Goal: Transaction & Acquisition: Purchase product/service

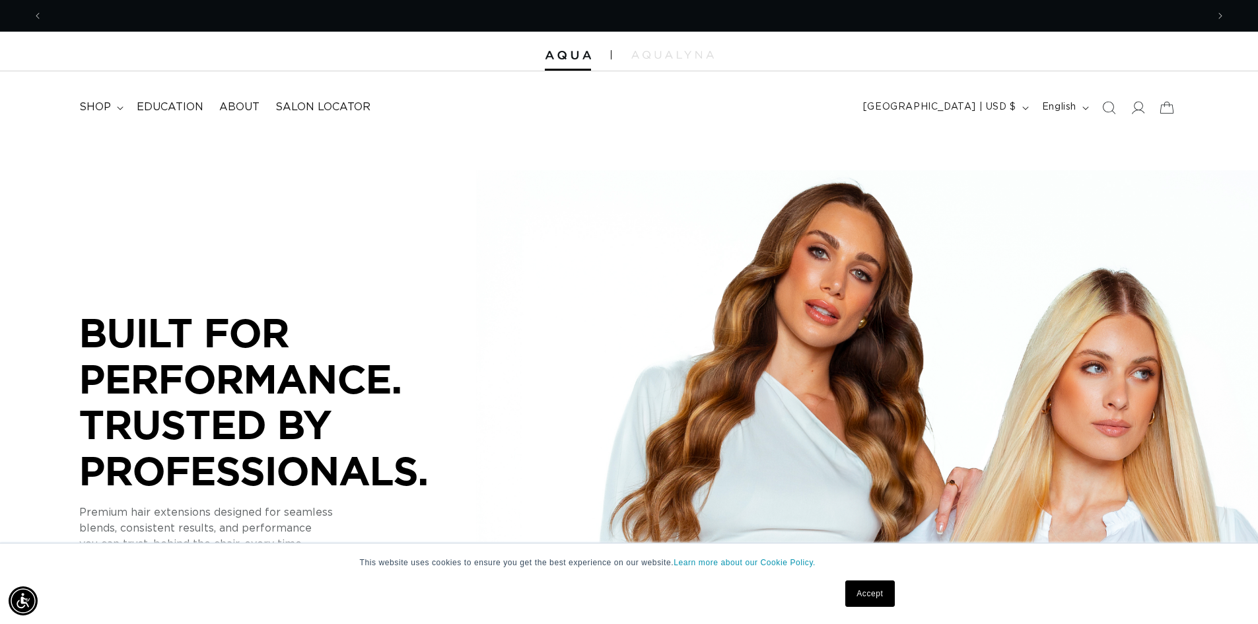
scroll to position [0, 1164]
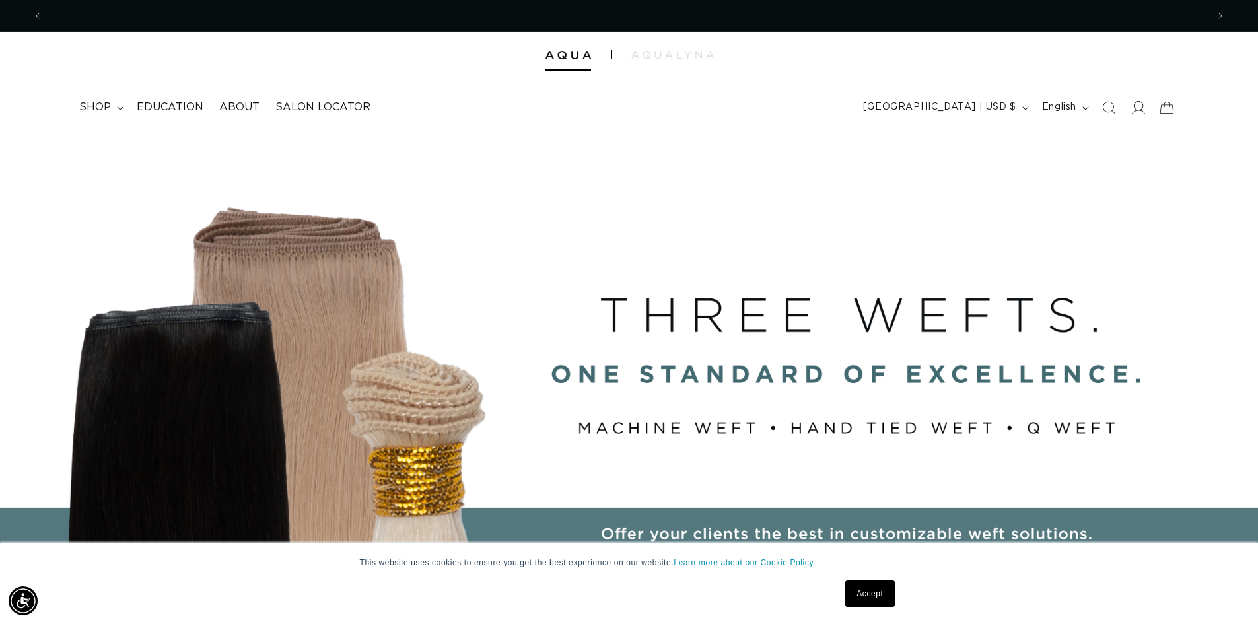
click at [1134, 112] on icon at bounding box center [1137, 107] width 14 height 14
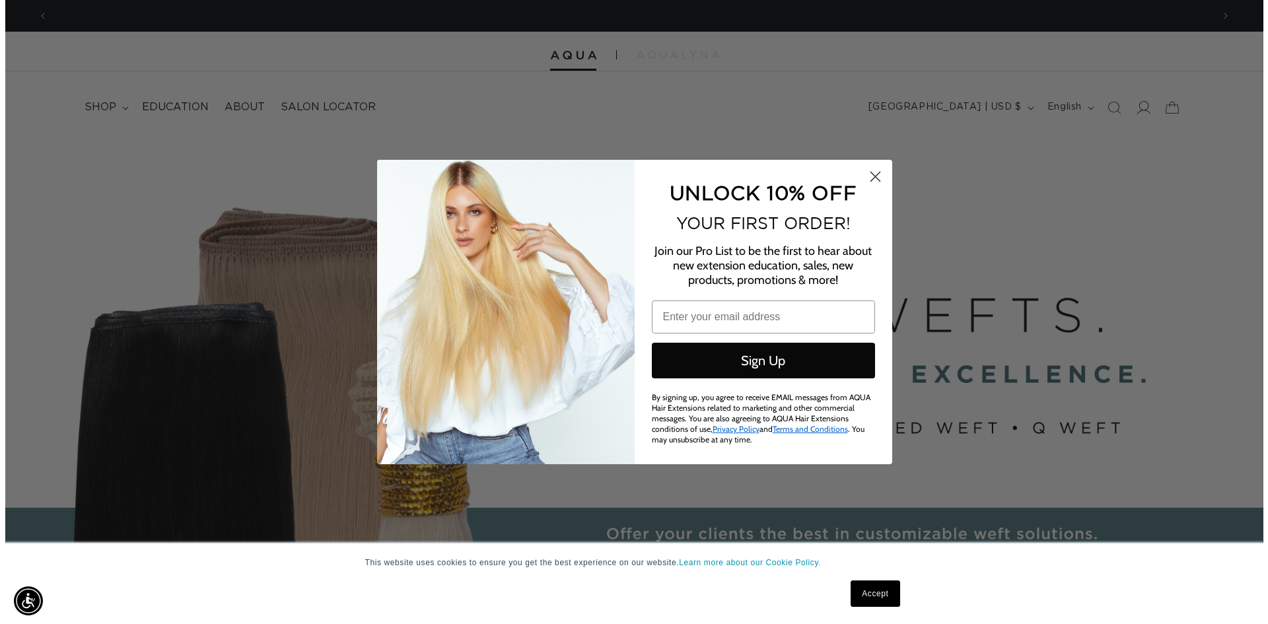
scroll to position [0, 2348]
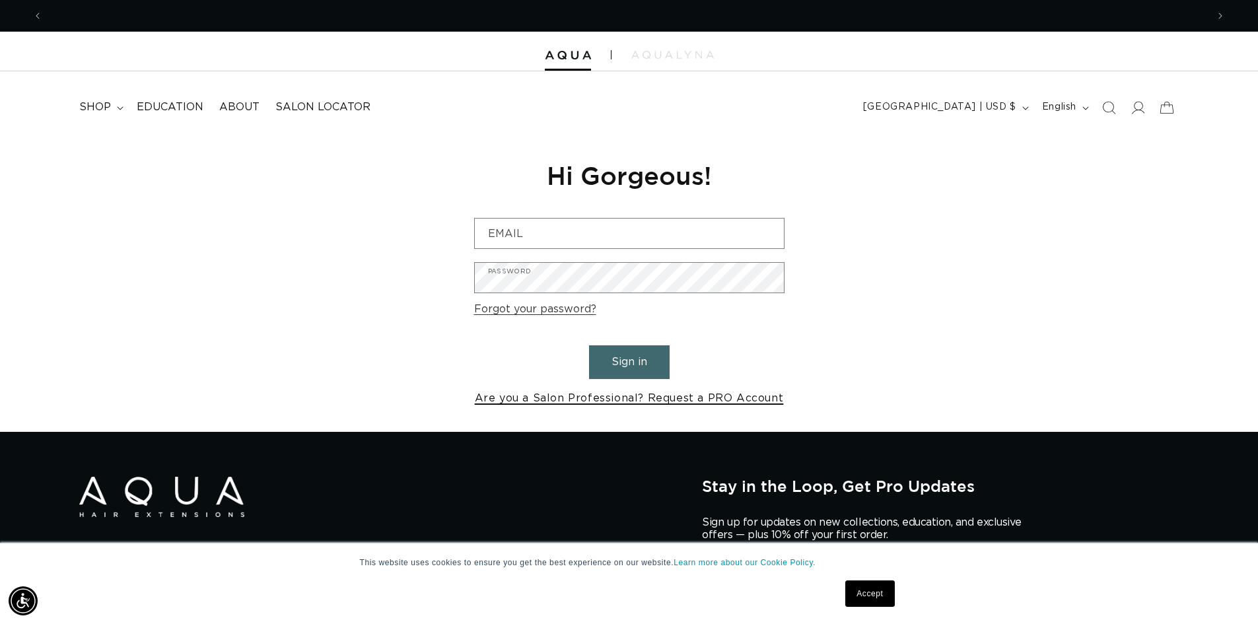
scroll to position [0, 1164]
click at [662, 396] on link "Are you a Salon Professional? Request a PRO Account" at bounding box center [629, 398] width 309 height 19
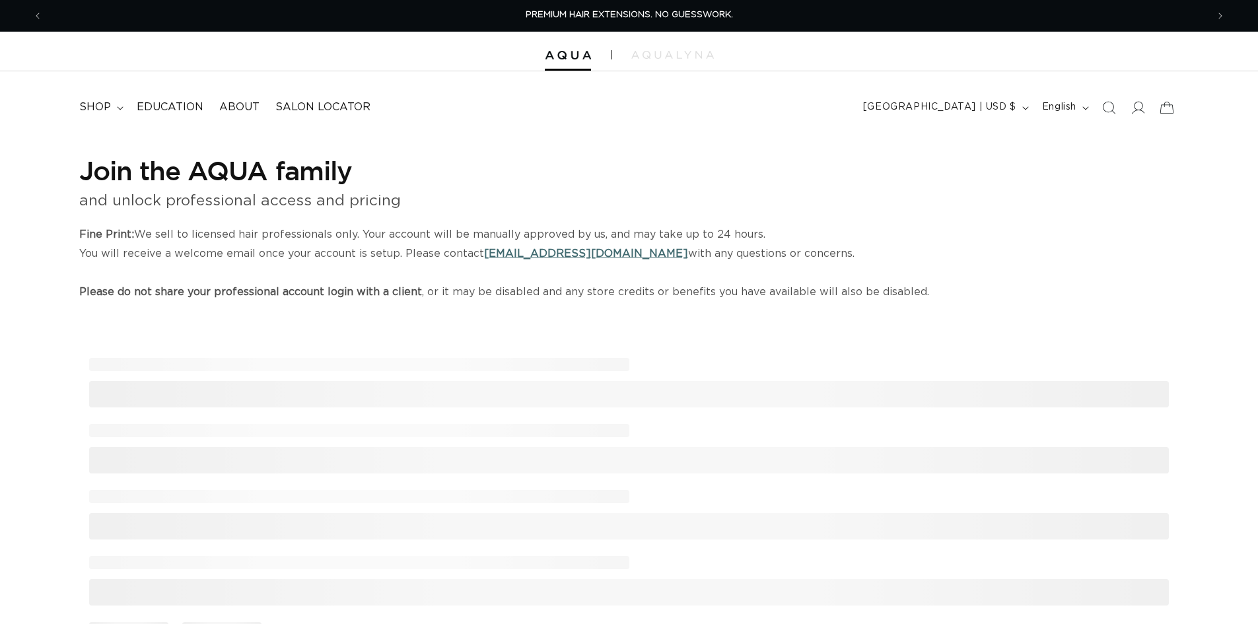
select select "US"
select select "[GEOGRAPHIC_DATA]"
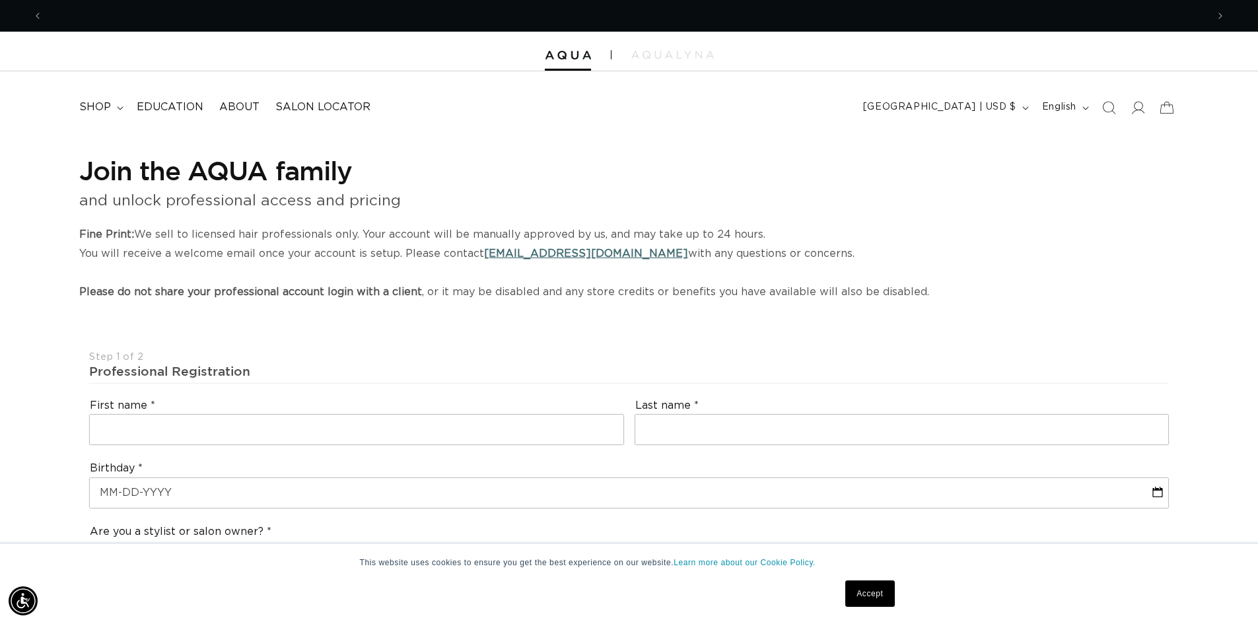
scroll to position [0, 1164]
click at [85, 100] on summary "shop" at bounding box center [99, 107] width 57 height 30
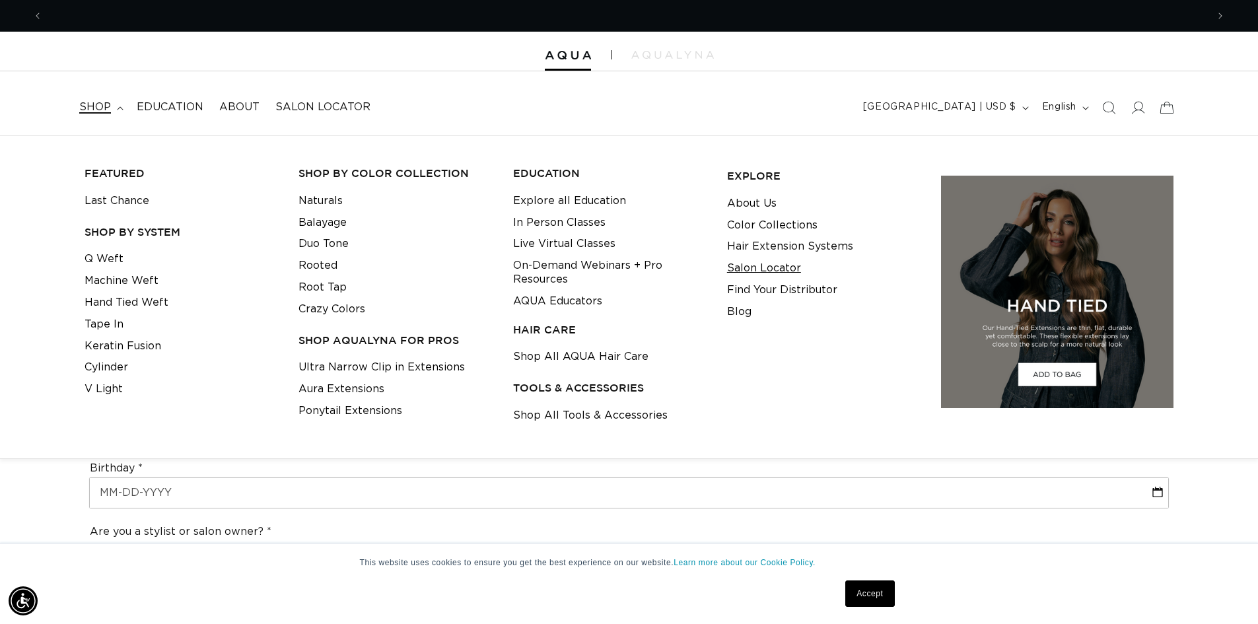
scroll to position [0, 2328]
click at [759, 205] on link "About Us" at bounding box center [752, 204] width 50 height 22
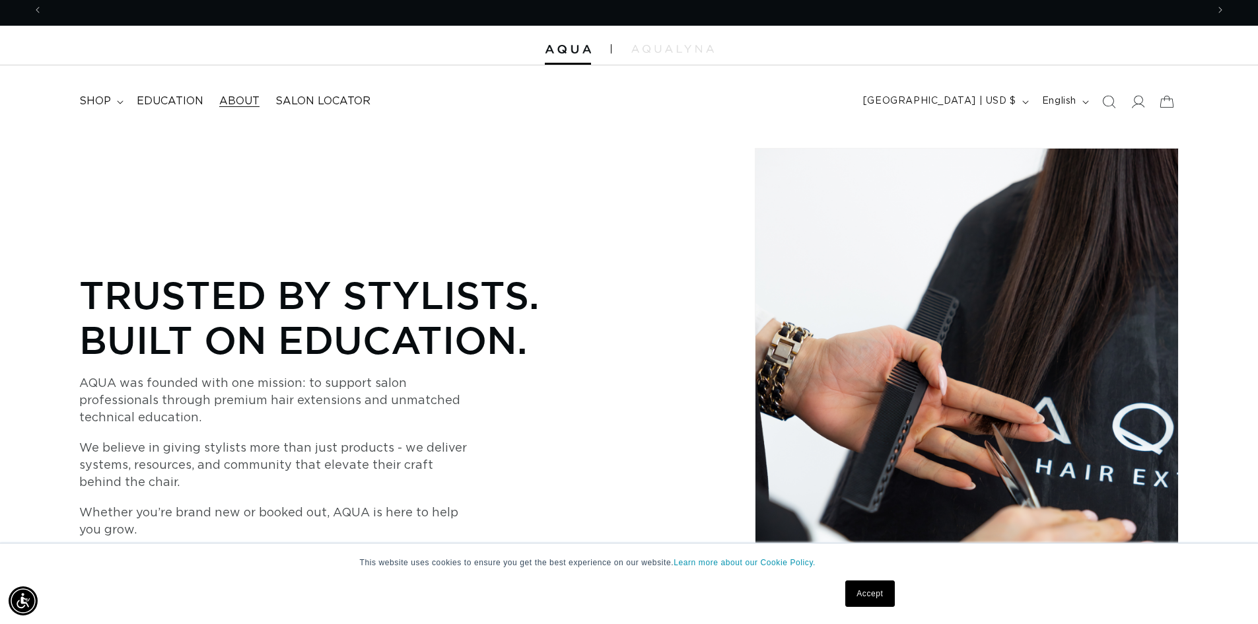
scroll to position [0, 2328]
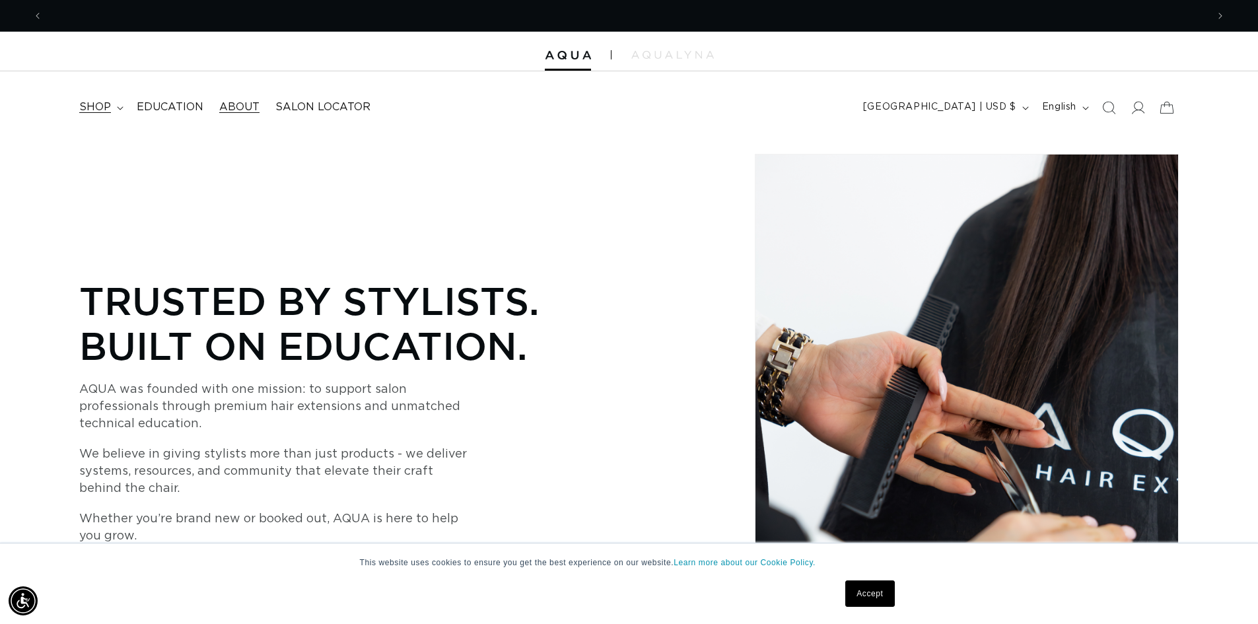
click at [91, 110] on span "shop" at bounding box center [95, 107] width 32 height 14
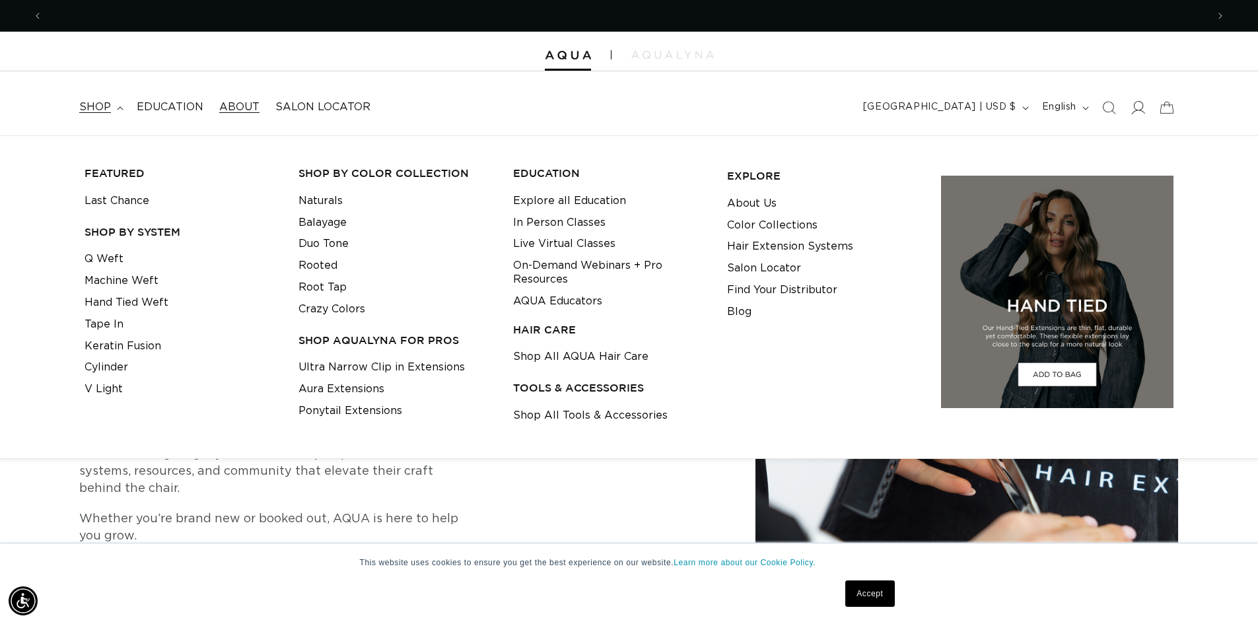
scroll to position [0, 0]
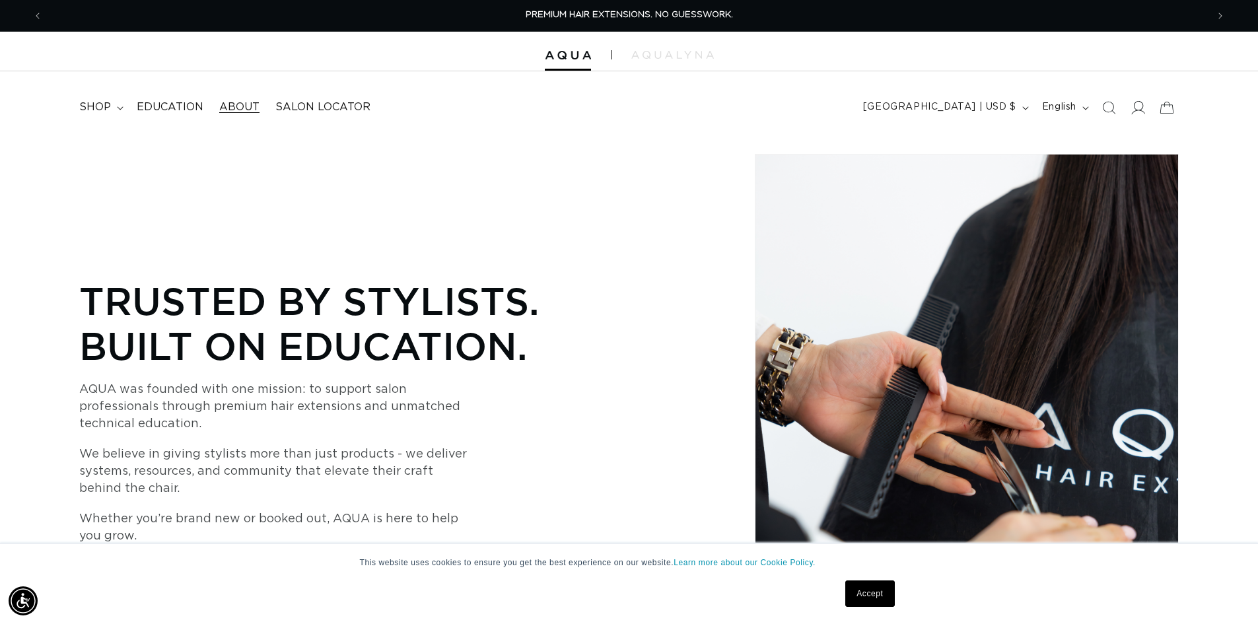
click at [1139, 109] on icon at bounding box center [1137, 107] width 14 height 14
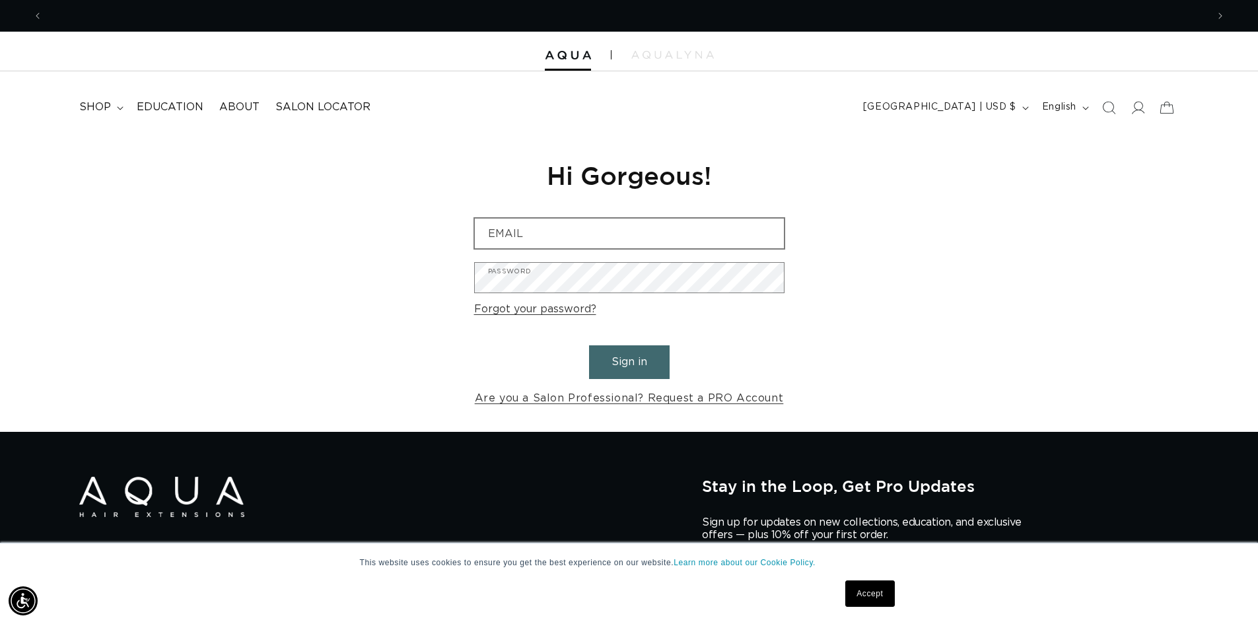
scroll to position [0, 2328]
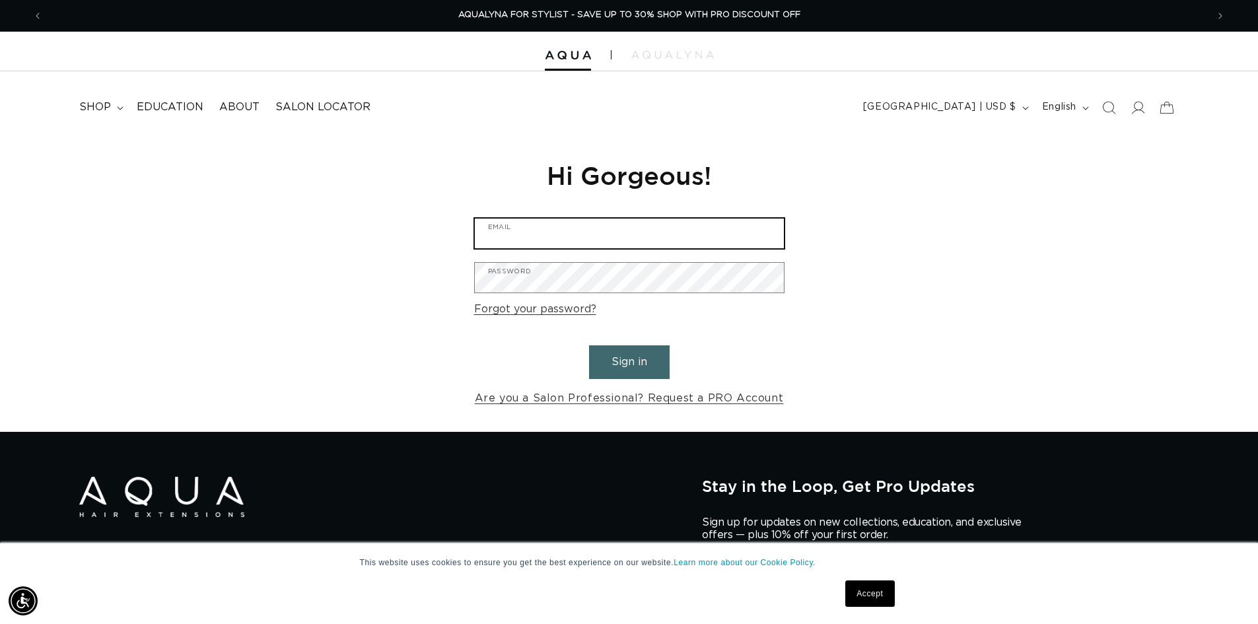
click at [509, 236] on input "Email" at bounding box center [629, 234] width 309 height 30
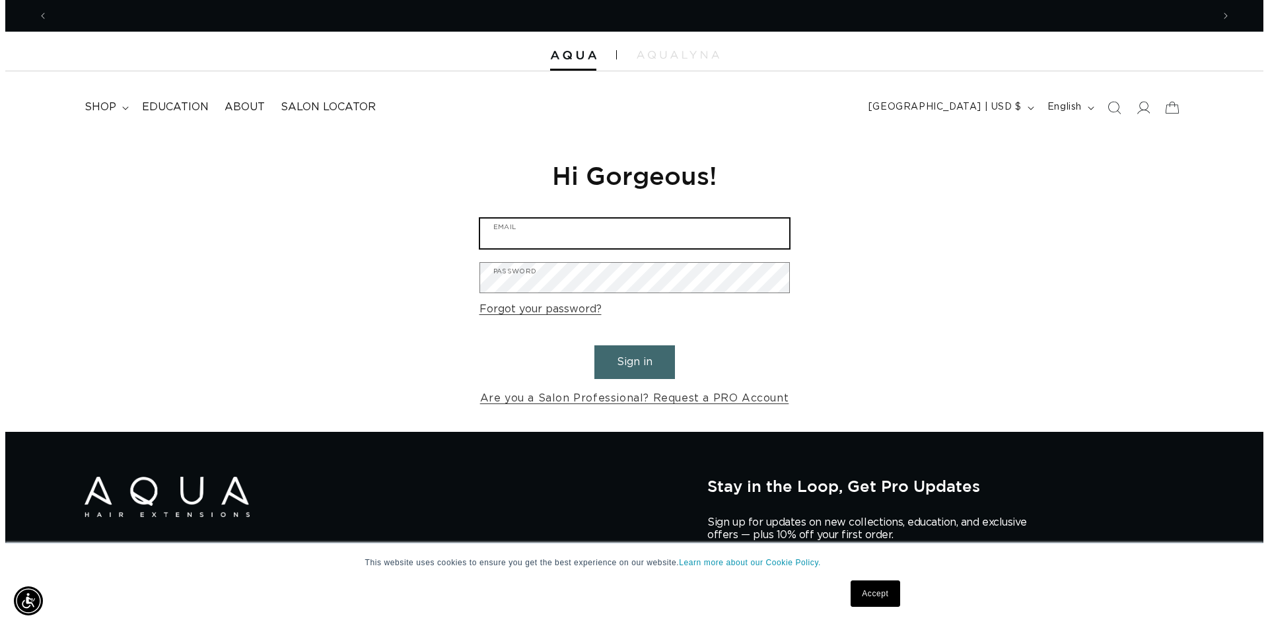
scroll to position [0, 0]
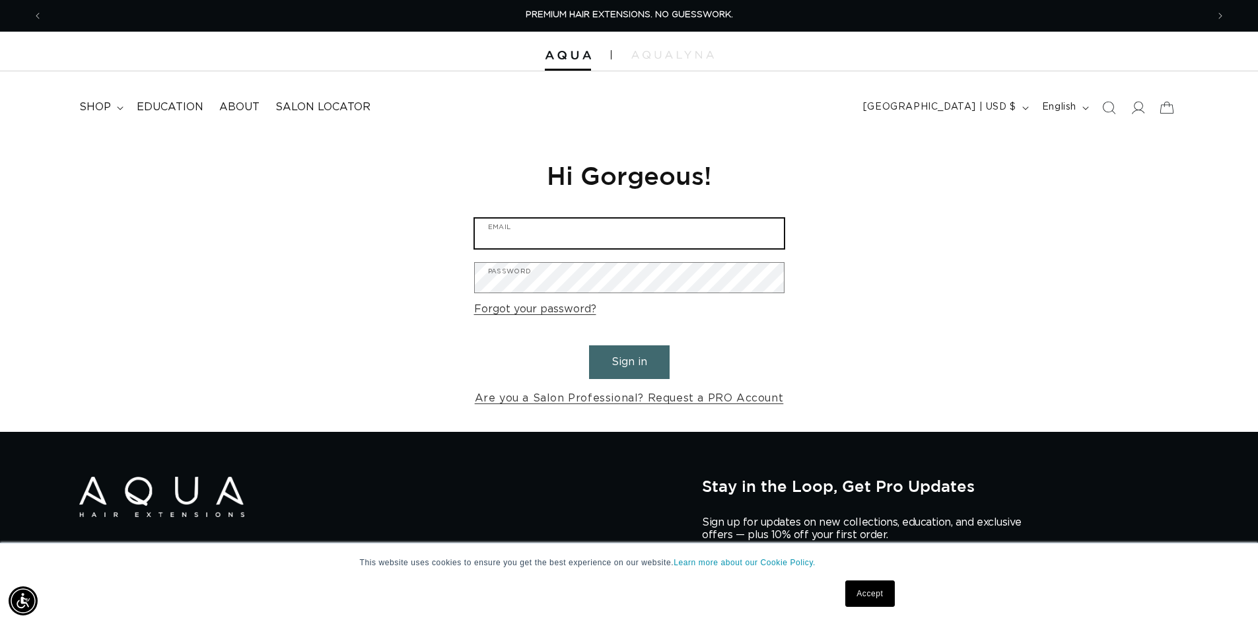
type input "80luxesalon@gmail.com"
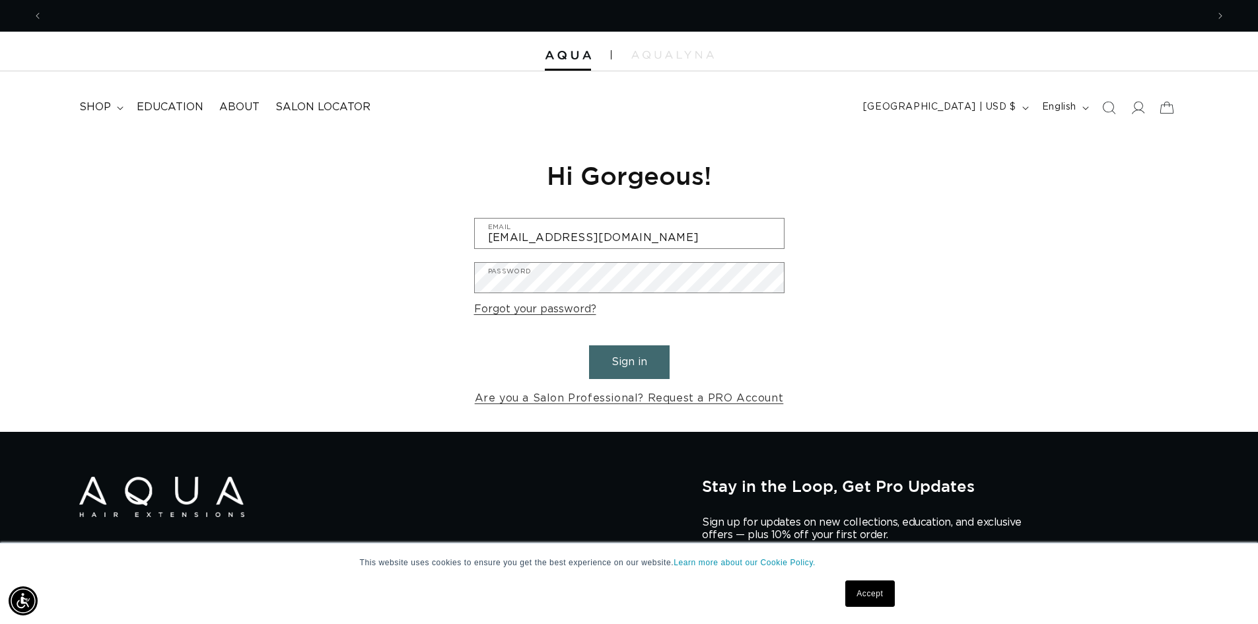
scroll to position [0, 1164]
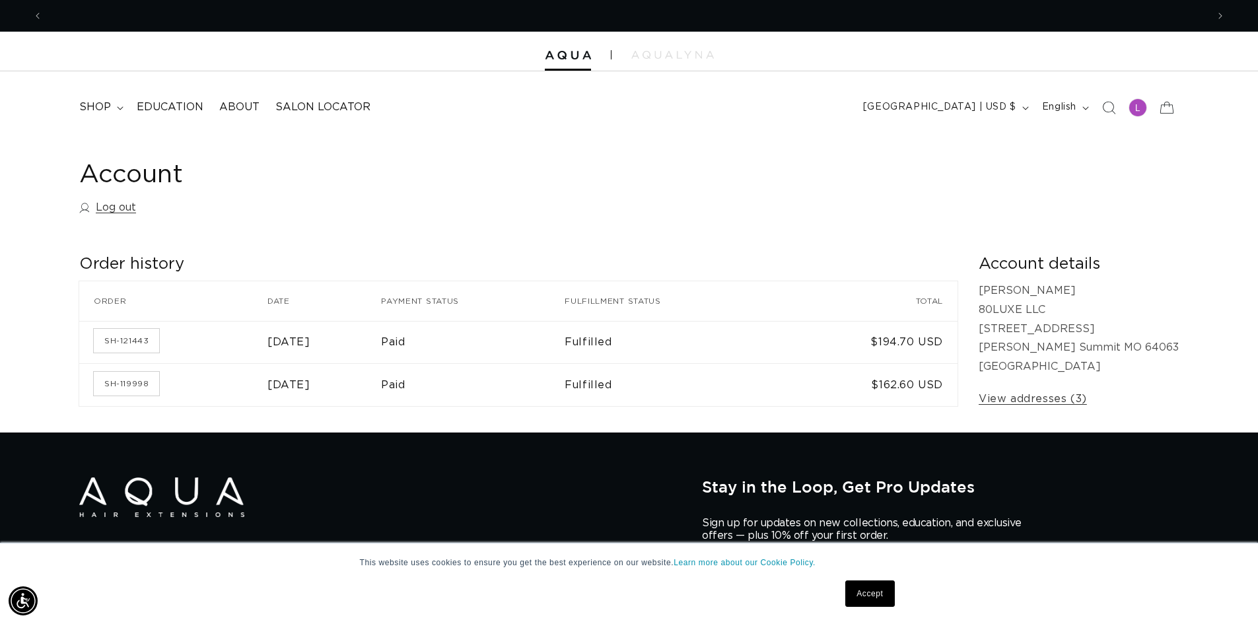
scroll to position [0, 2328]
click at [88, 109] on span "shop" at bounding box center [95, 107] width 32 height 14
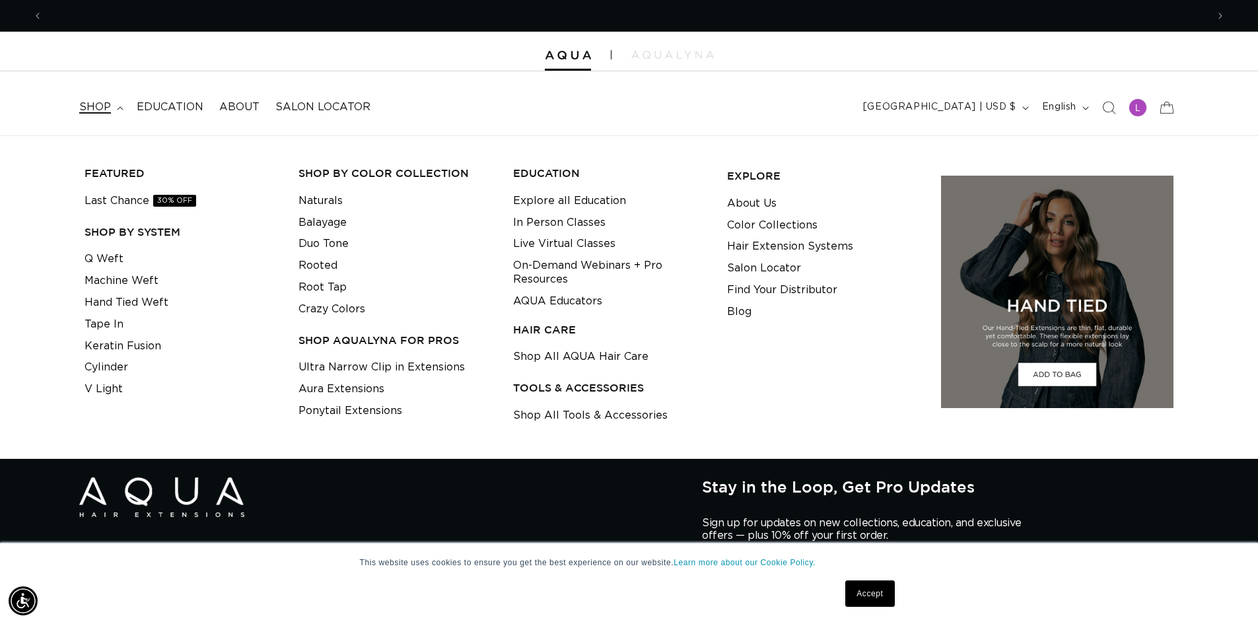
scroll to position [0, 0]
click at [611, 353] on link "Shop All AQUA Hair Care" at bounding box center [580, 357] width 135 height 22
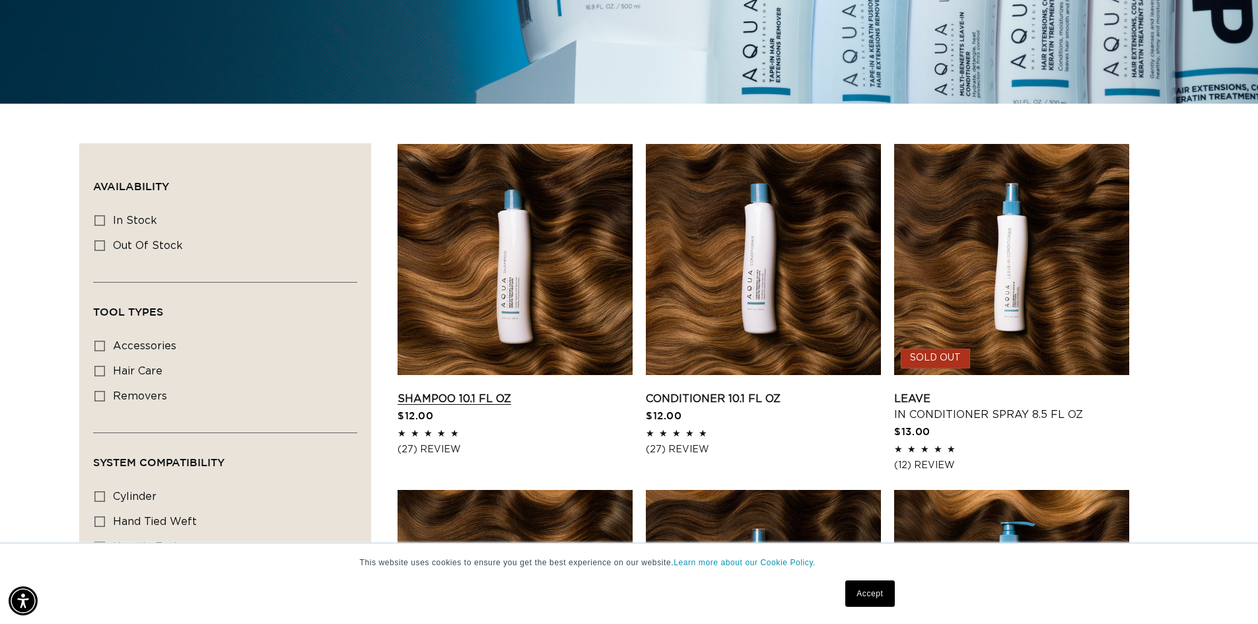
scroll to position [396, 0]
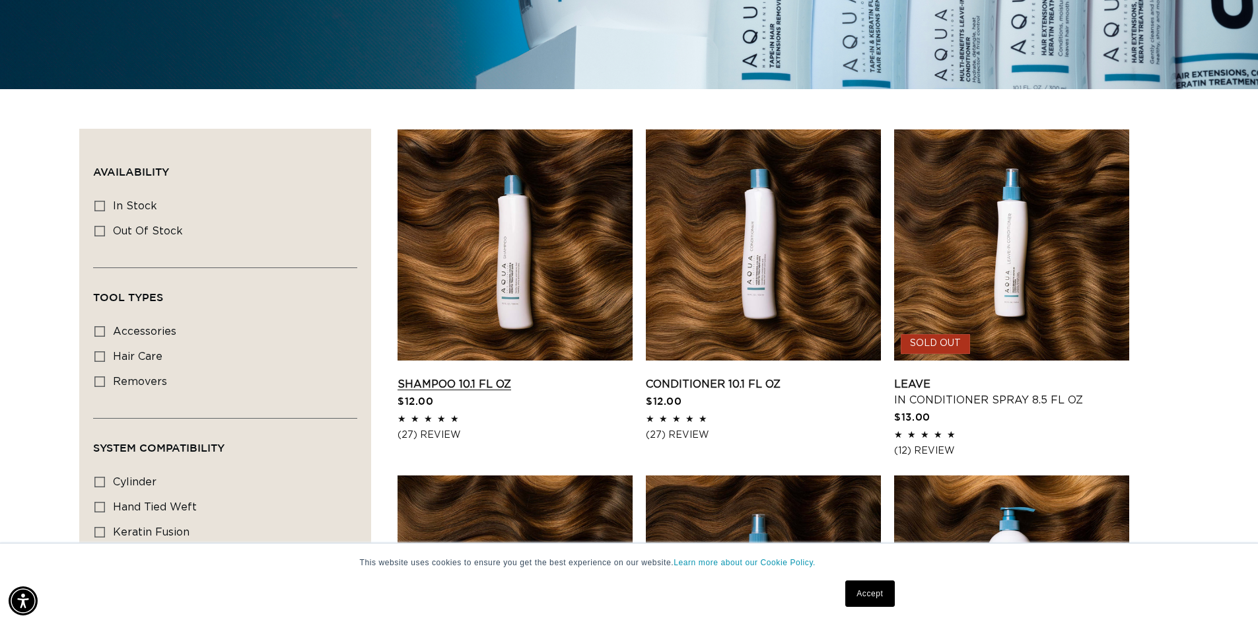
click at [476, 380] on link "Shampoo 10.1 fl oz" at bounding box center [514, 384] width 235 height 16
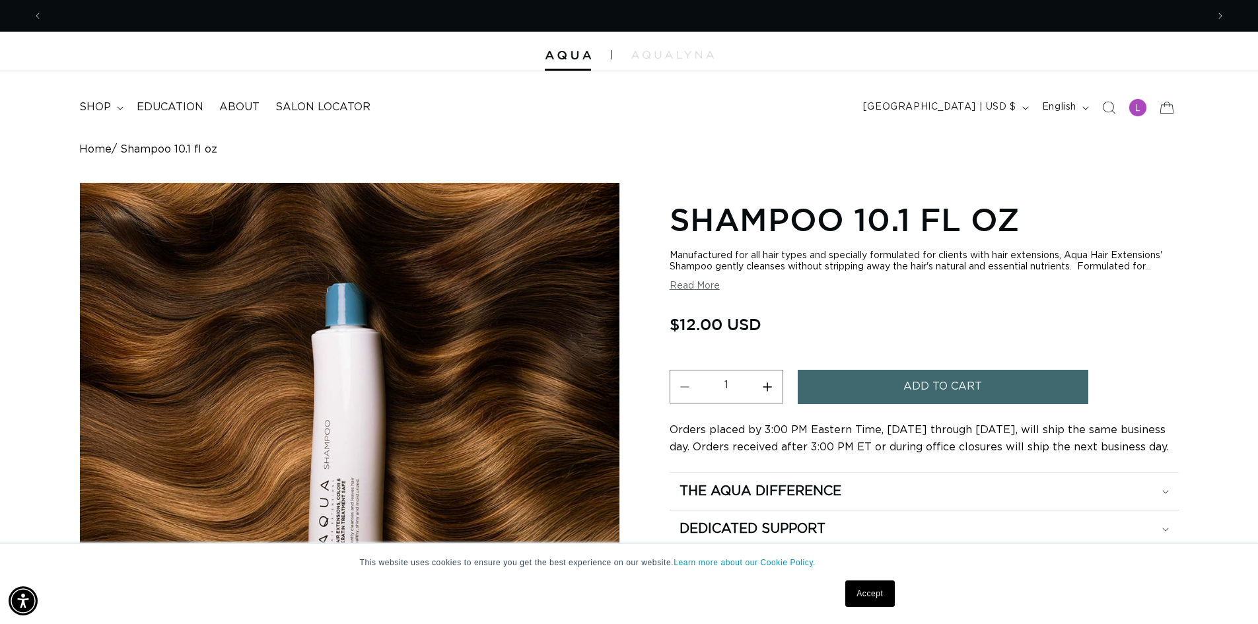
scroll to position [0, 2328]
click at [766, 387] on button "Increase quantity for Shampoo 10.1 fl oz" at bounding box center [768, 387] width 30 height 34
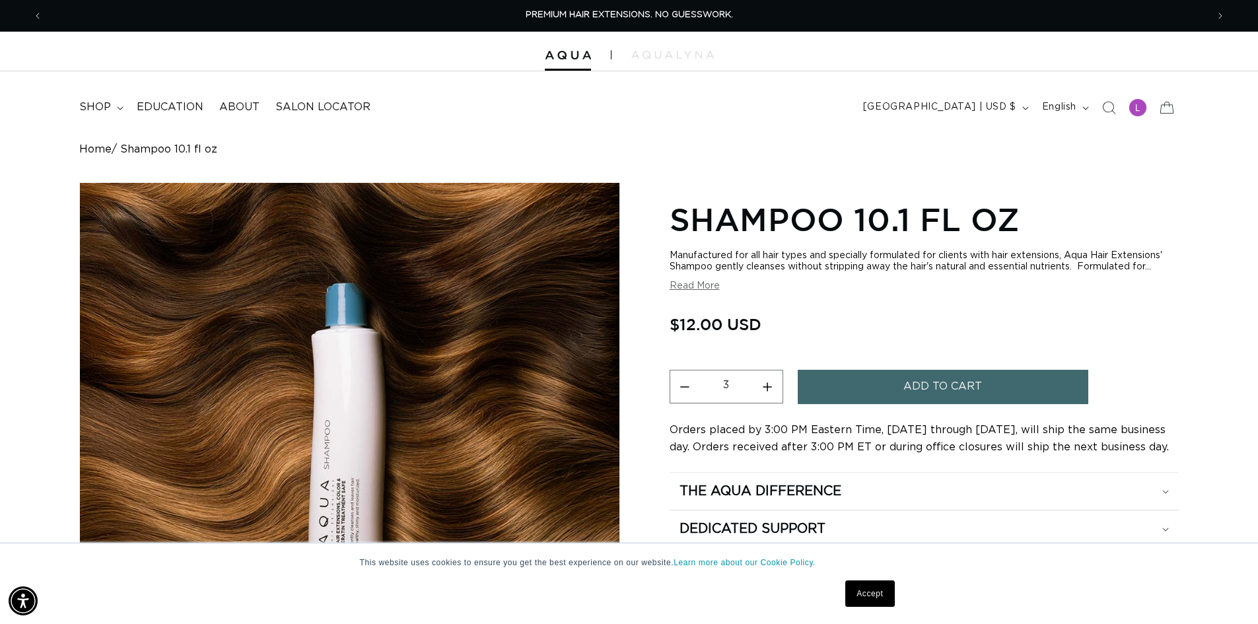
type input "4"
click at [951, 397] on span "Add to cart" at bounding box center [942, 387] width 79 height 34
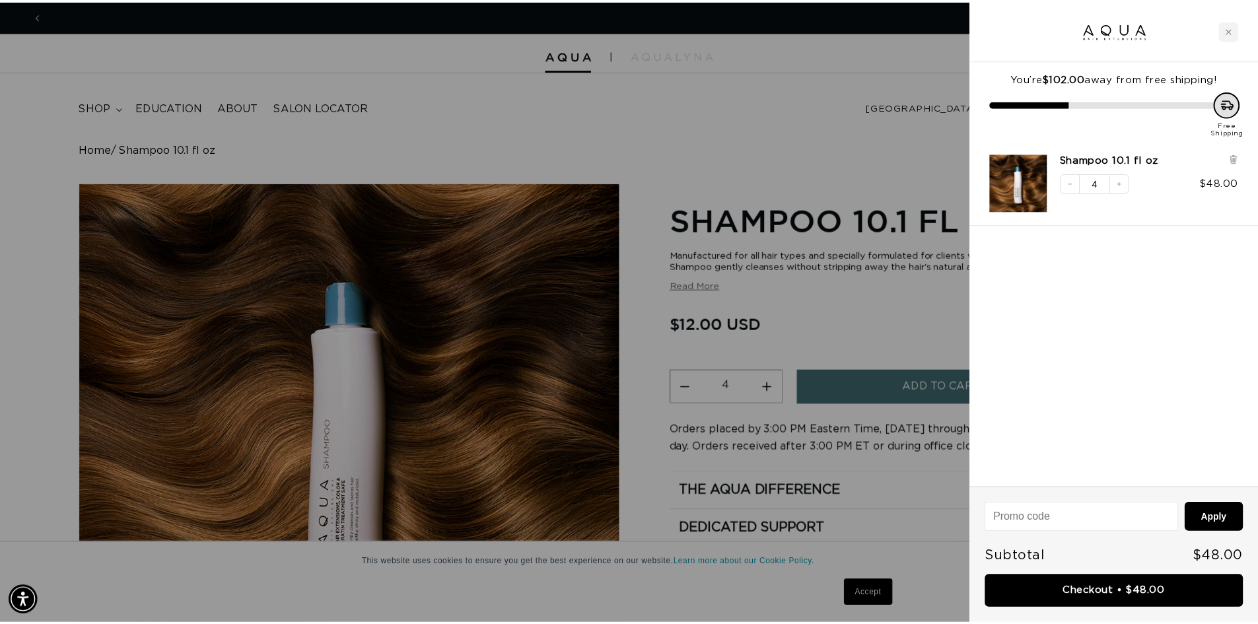
scroll to position [0, 0]
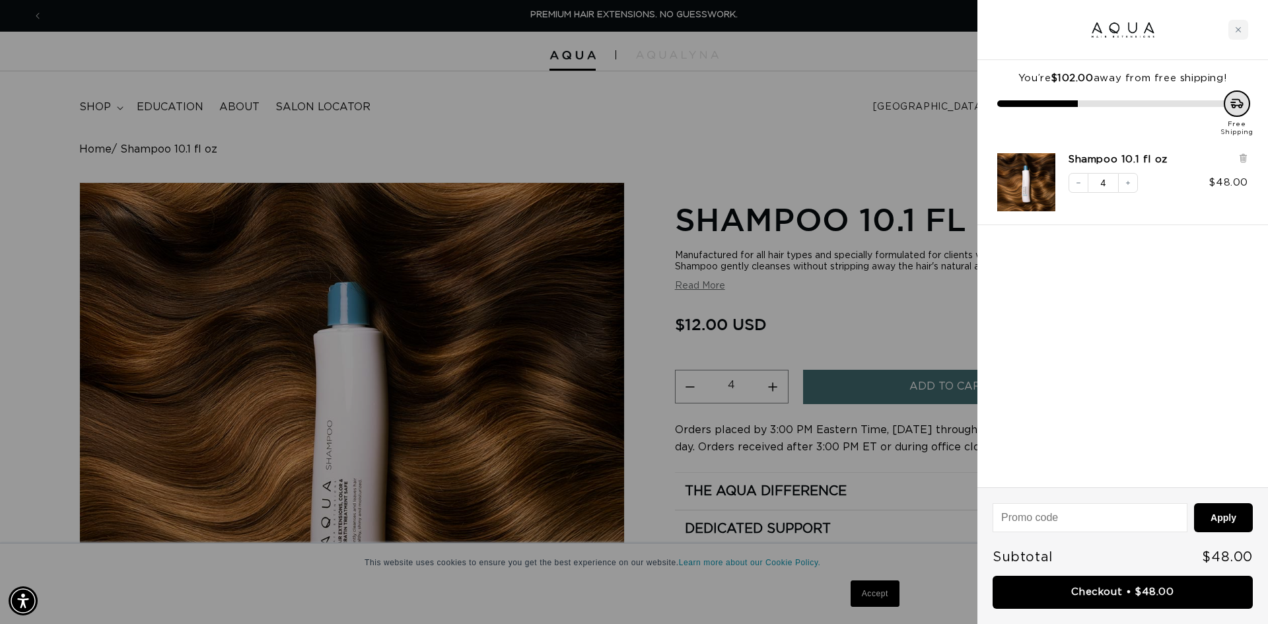
click at [287, 156] on div at bounding box center [634, 312] width 1268 height 624
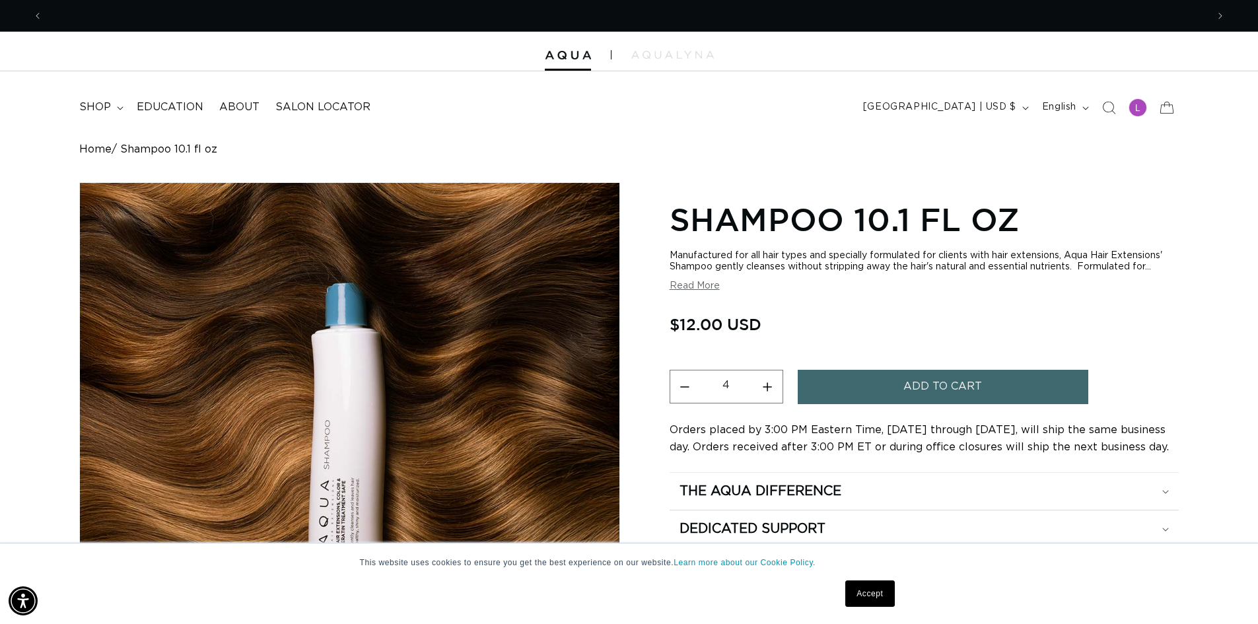
scroll to position [0, 1164]
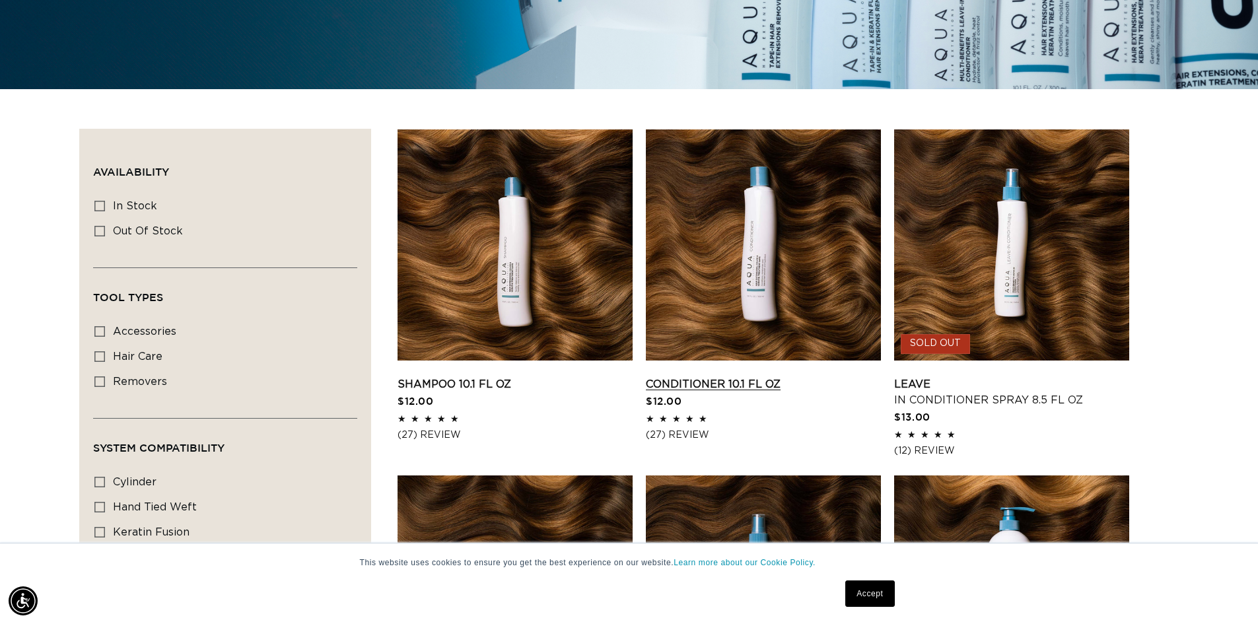
click at [718, 376] on link "Conditioner 10.1 fl oz" at bounding box center [763, 384] width 235 height 16
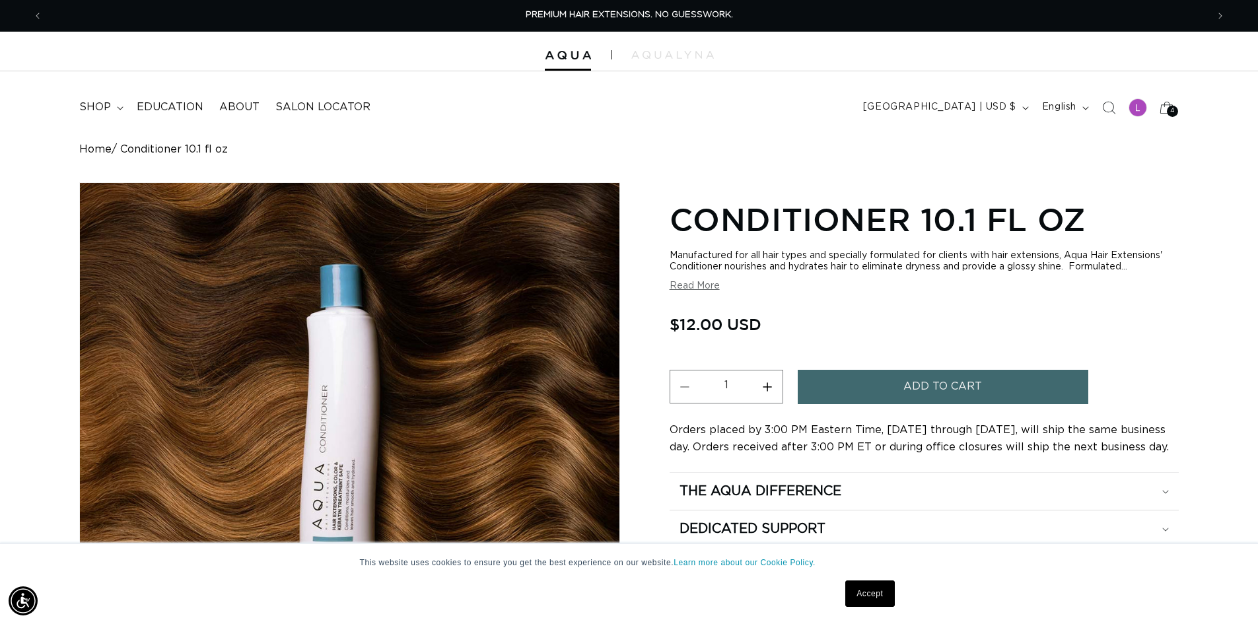
click at [768, 388] on button "Increase quantity for Conditioner 10.1 fl oz" at bounding box center [768, 387] width 30 height 34
type input "4"
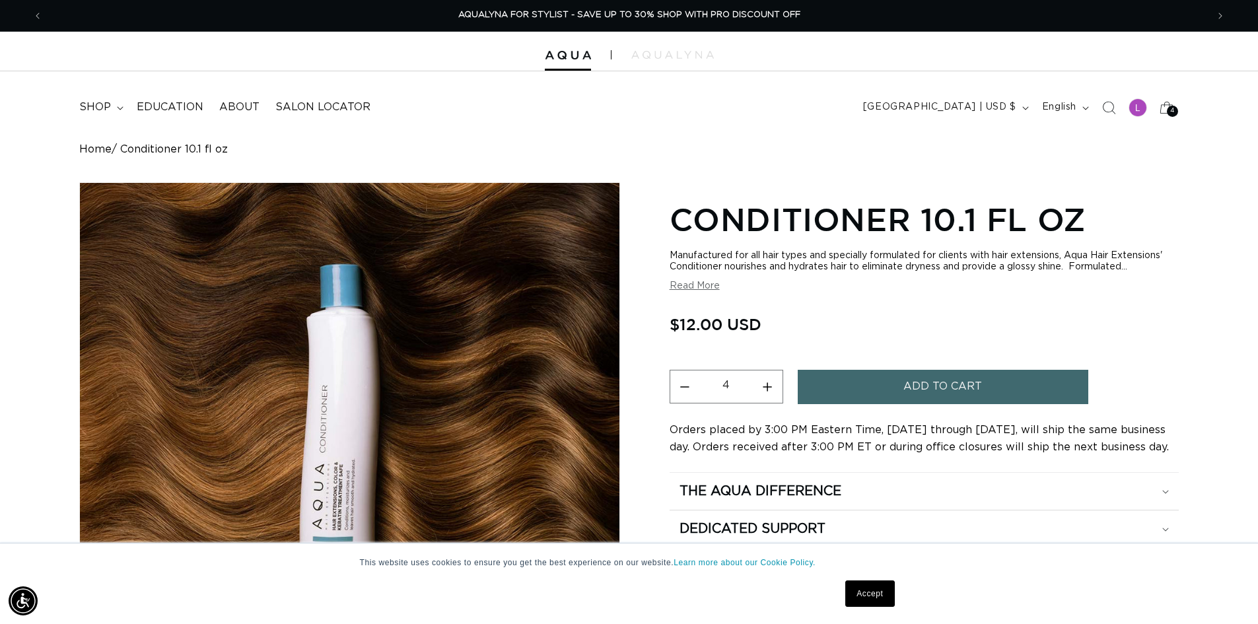
click at [863, 390] on button "Add to cart" at bounding box center [943, 387] width 290 height 34
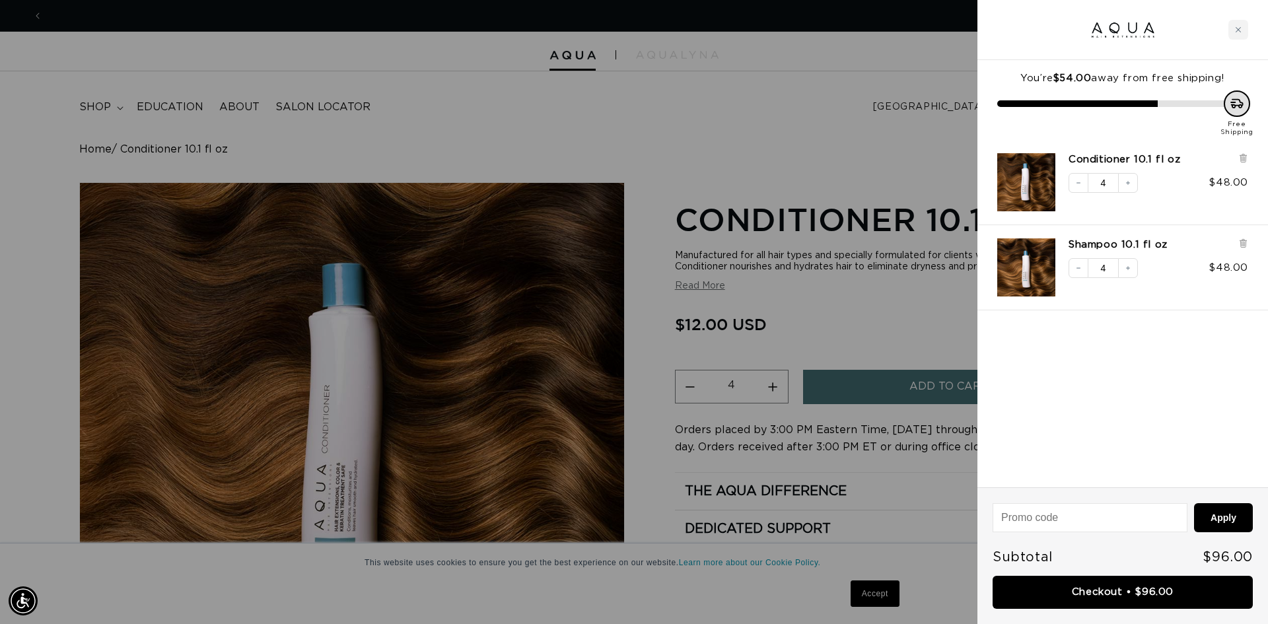
click at [170, 63] on div at bounding box center [634, 312] width 1268 height 624
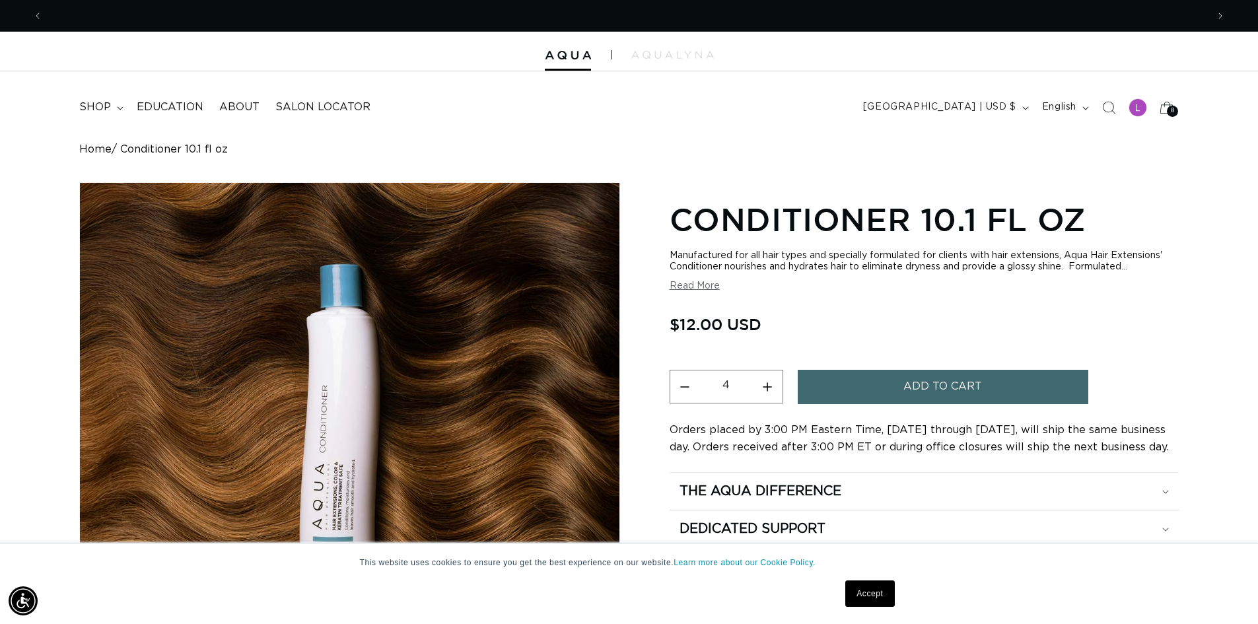
scroll to position [0, 0]
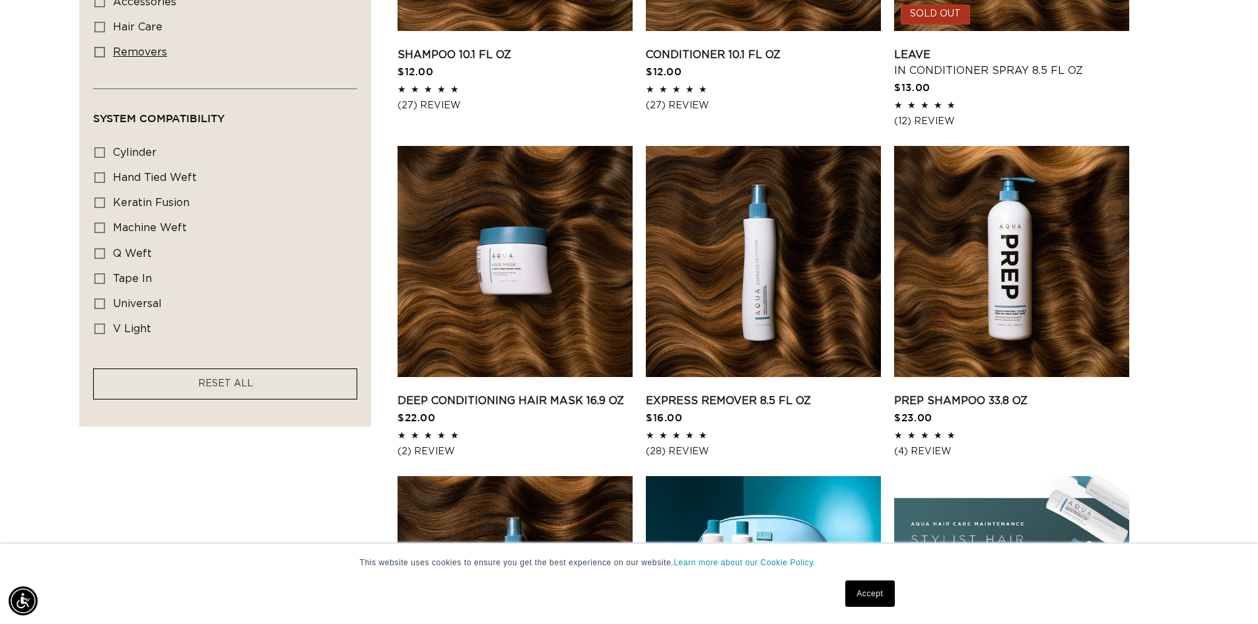
scroll to position [726, 0]
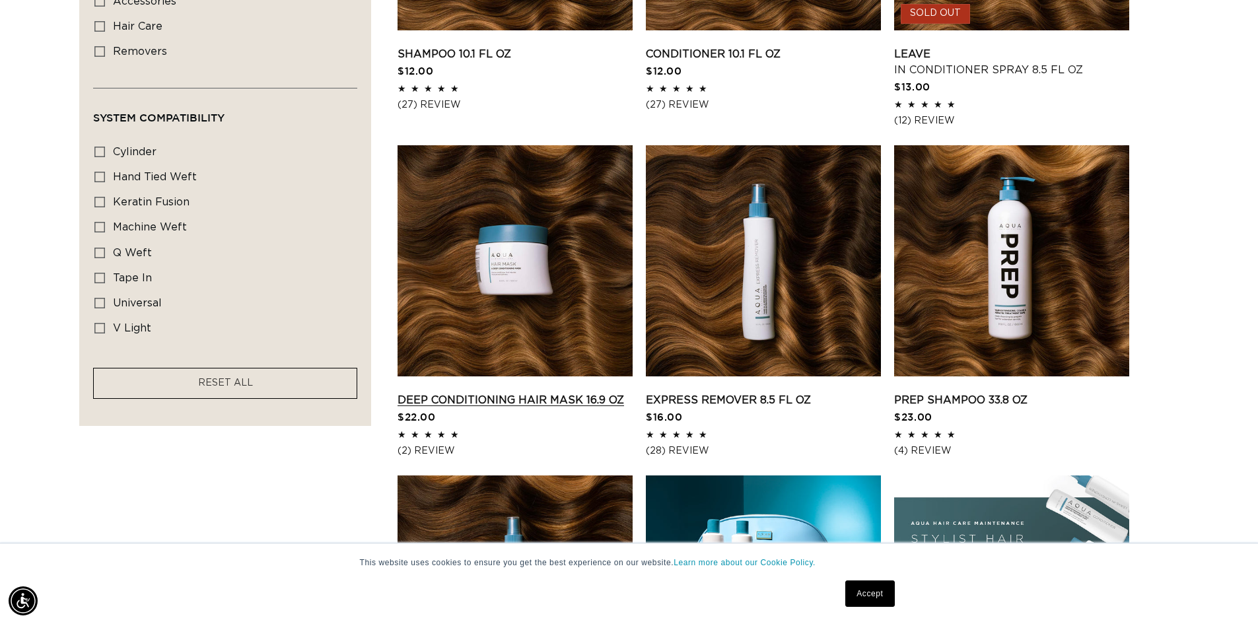
click at [471, 392] on link "Deep Conditioning Hair Mask 16.9 oz" at bounding box center [514, 400] width 235 height 16
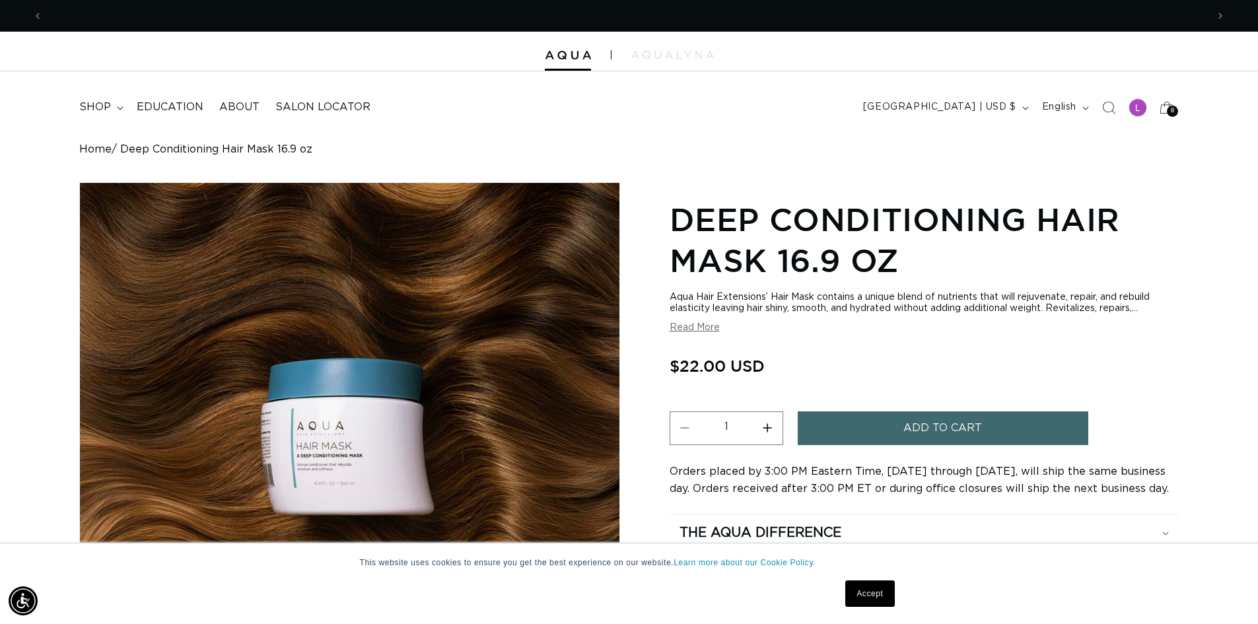
scroll to position [0, 1164]
click at [766, 426] on button "Increase quantity for Deep Conditioning Hair Mask 16.9 oz" at bounding box center [768, 428] width 30 height 34
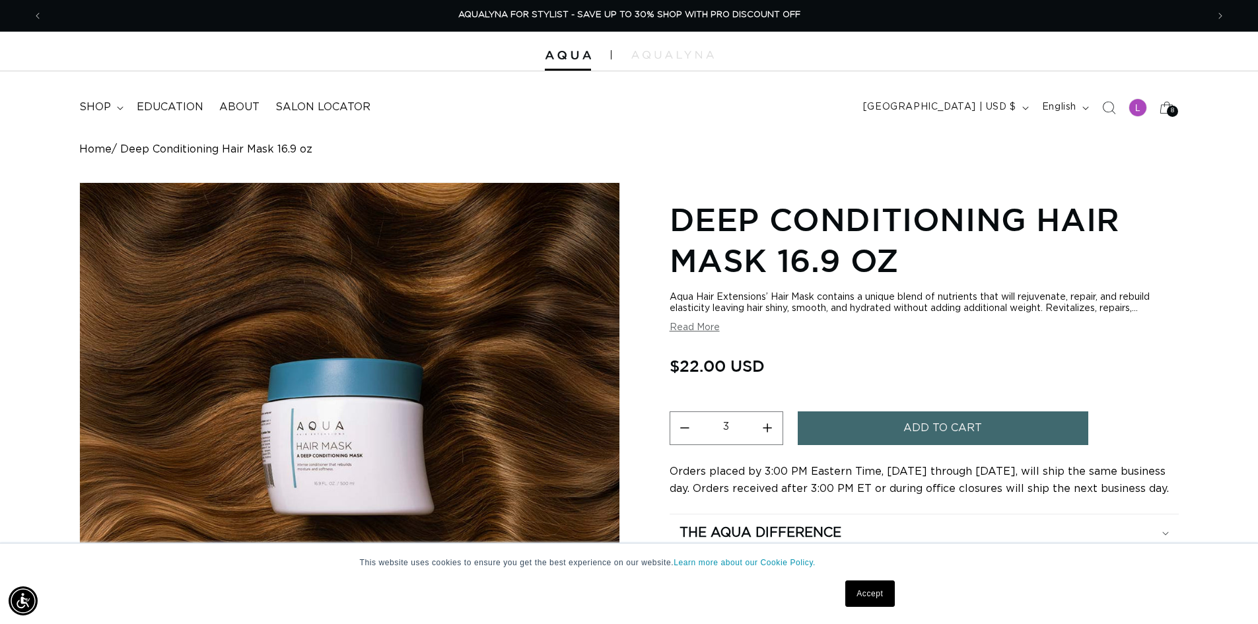
type input "4"
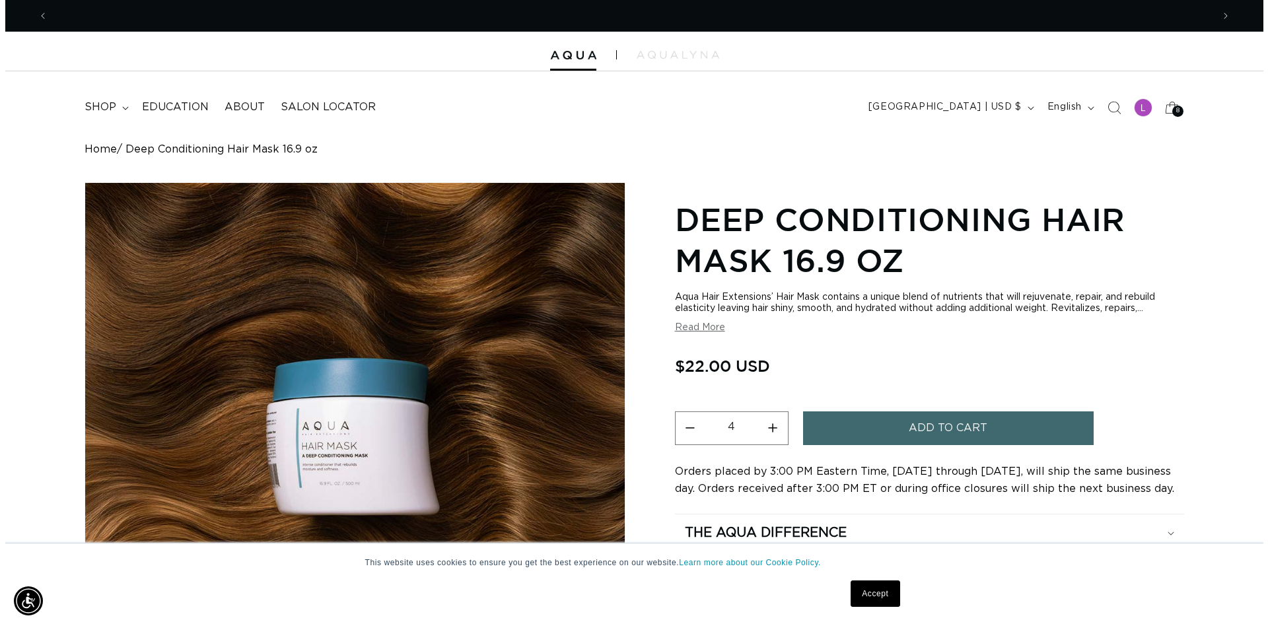
scroll to position [0, 1164]
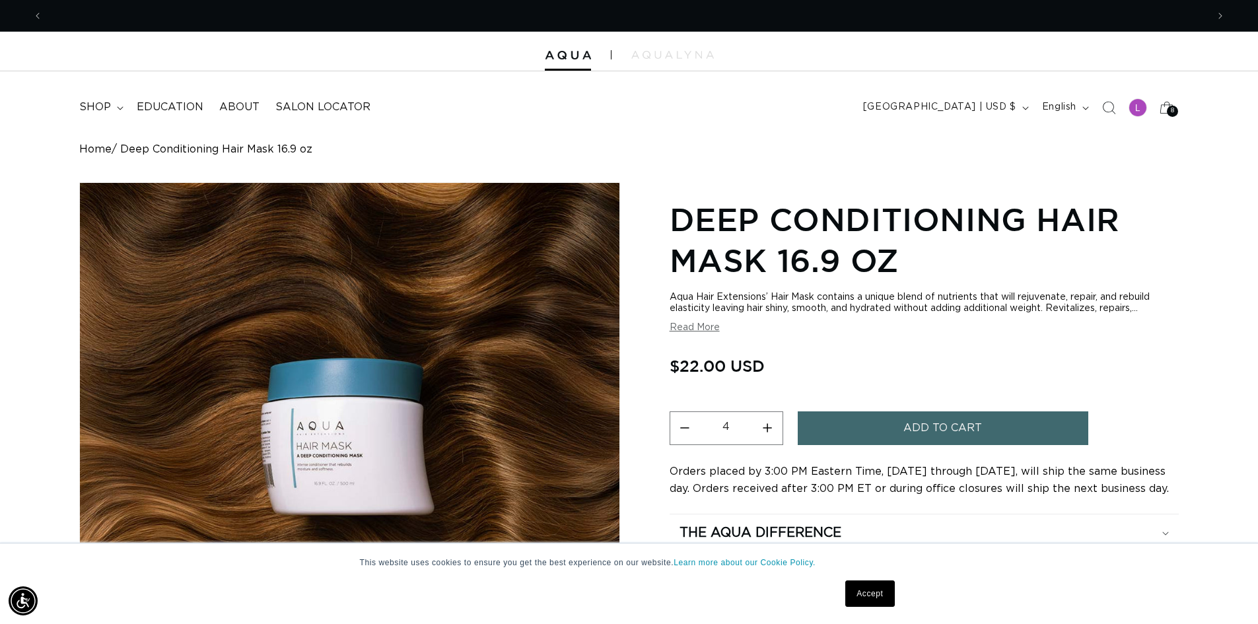
click at [835, 430] on button "Add to cart" at bounding box center [943, 428] width 290 height 34
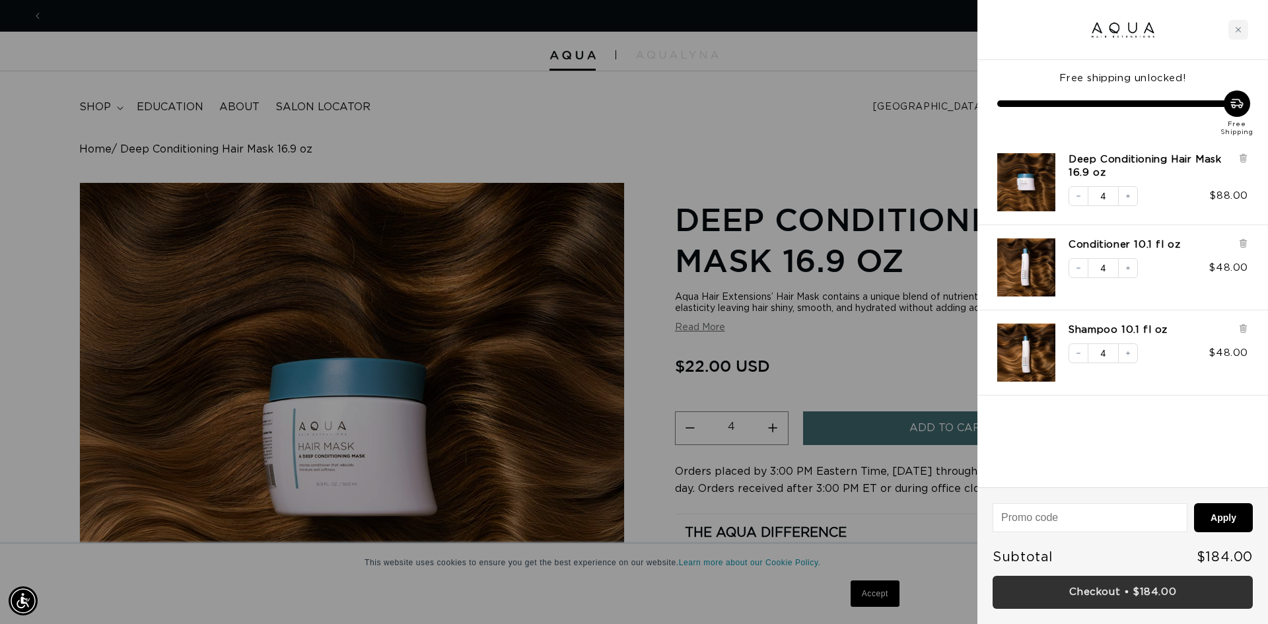
scroll to position [0, 2348]
click at [1110, 593] on link "Checkout • $184.00" at bounding box center [1122, 593] width 260 height 34
